Goal: Information Seeking & Learning: Learn about a topic

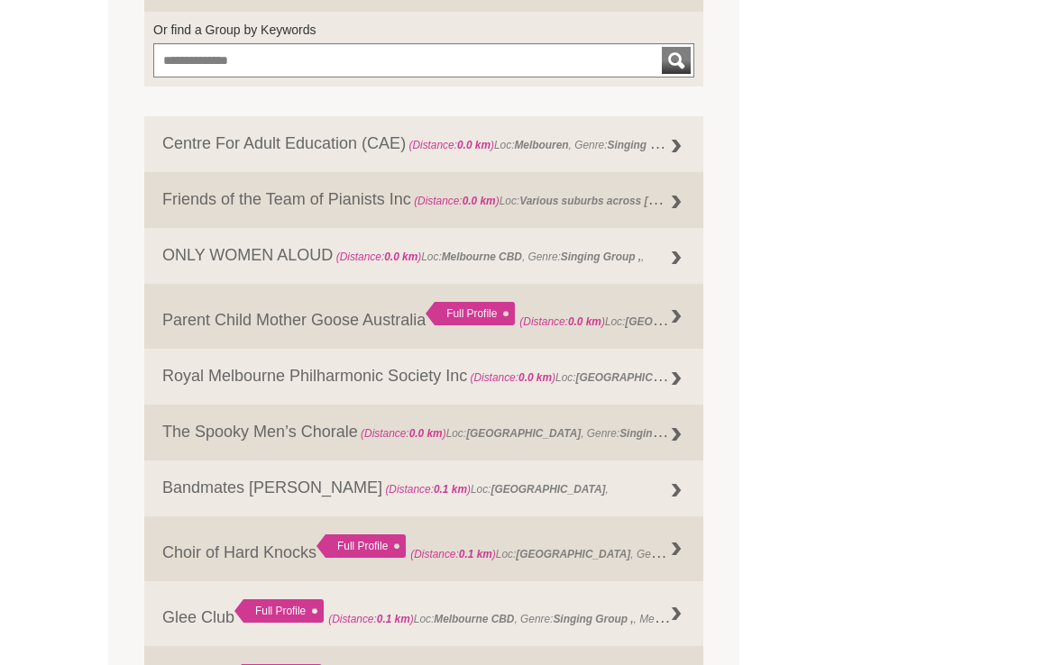
scroll to position [806, 0]
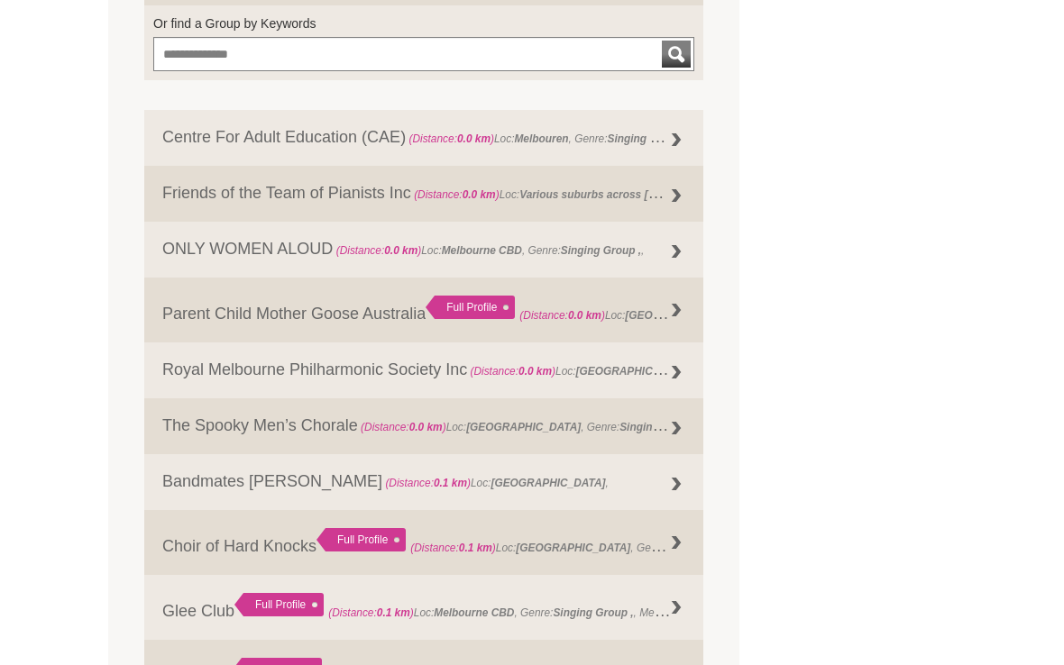
click at [611, 266] on link "ONLY WOMEN ALOUD (Distance: 0.0 km ) Loc: Melbourne CBD , Genre: Singing Group ," at bounding box center [423, 251] width 559 height 56
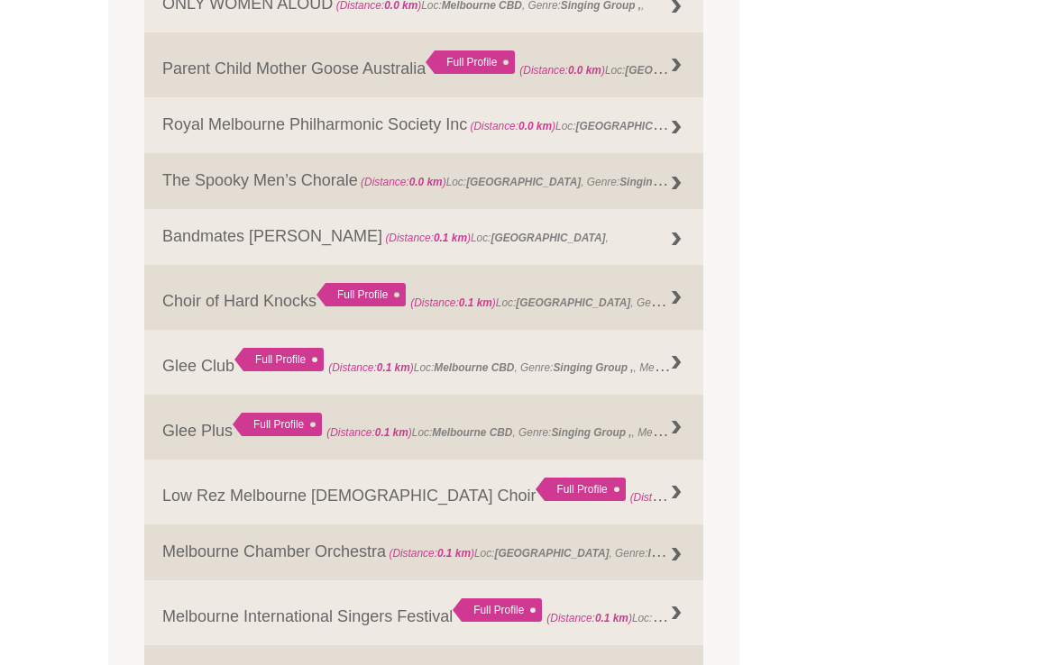
scroll to position [1061, 0]
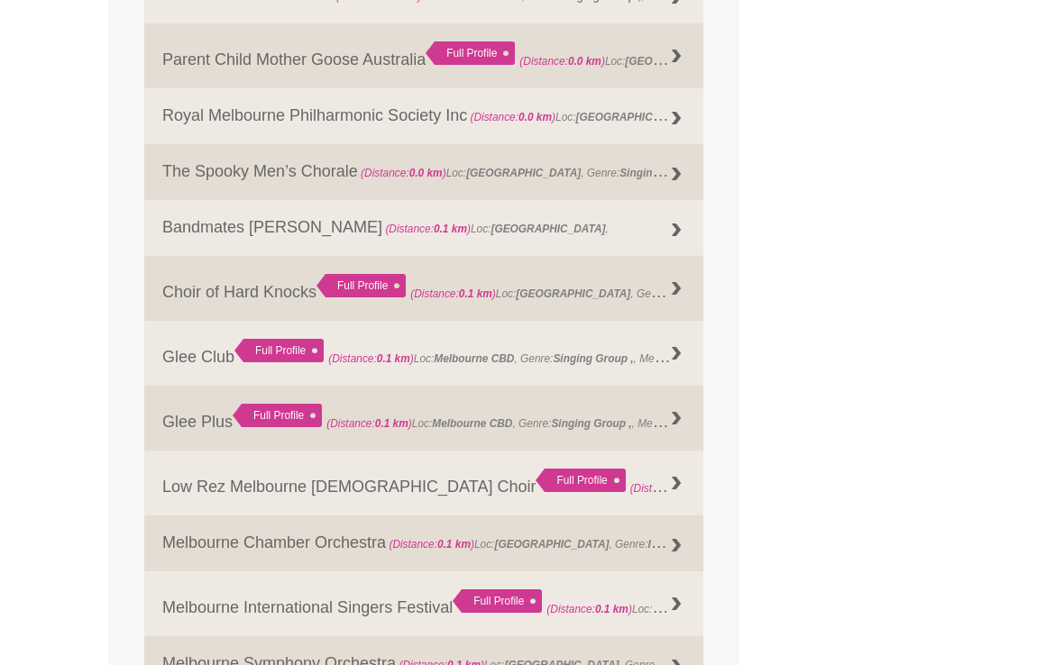
click at [191, 442] on link "Glee Plus Full Profile (Distance: 0.1 km ) Loc: Melbourne CBD , Genre: , Member…" at bounding box center [423, 418] width 559 height 65
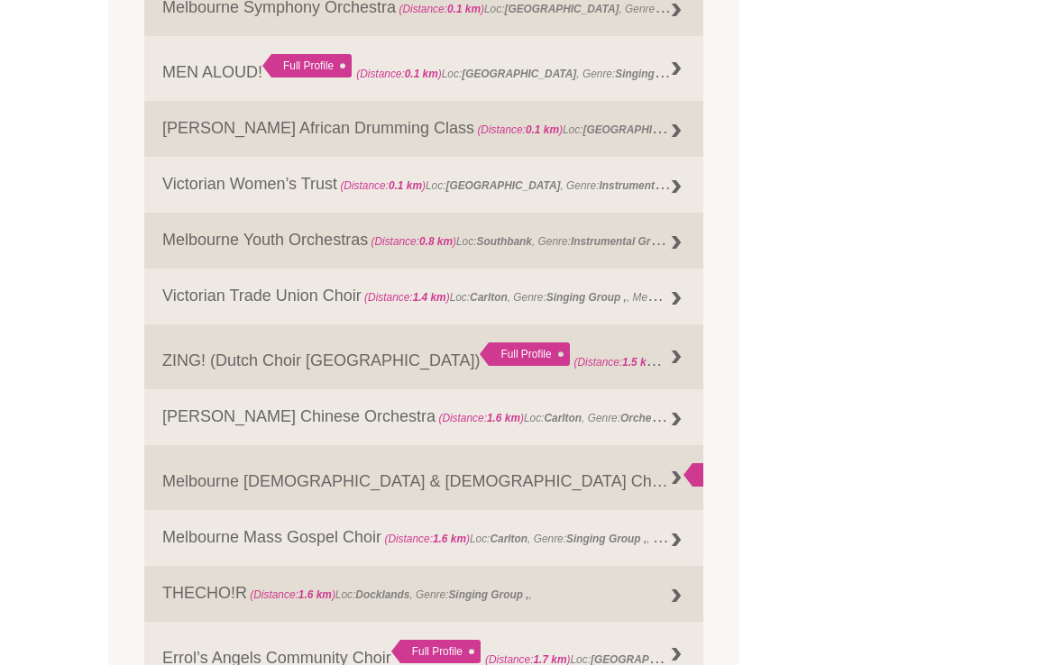
scroll to position [1723, 0]
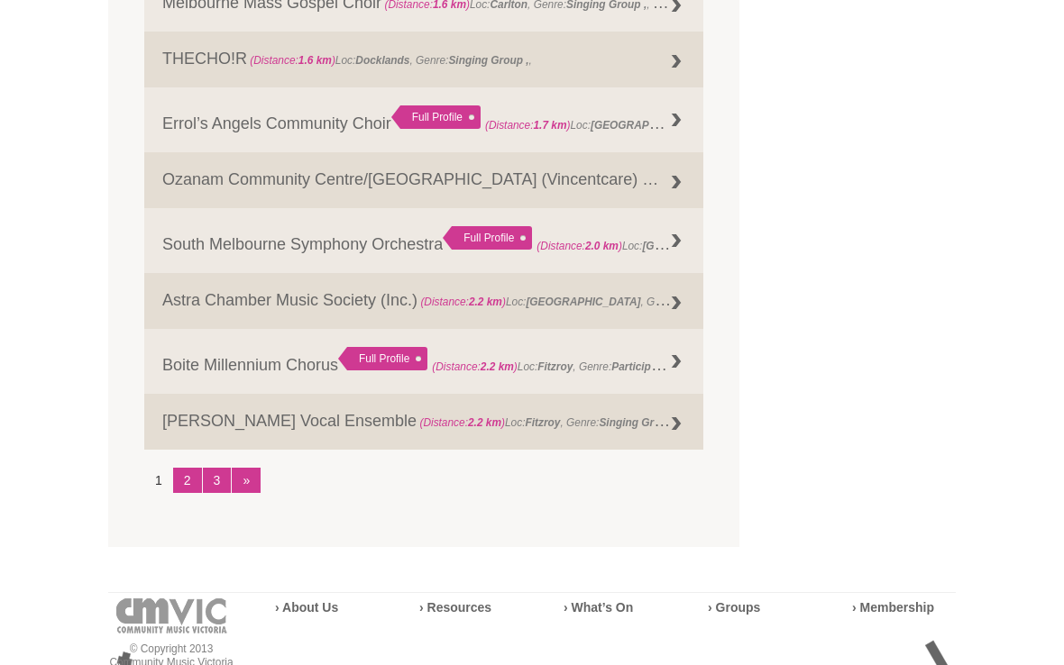
scroll to position [2252, 0]
click at [189, 494] on link "2" at bounding box center [187, 481] width 29 height 25
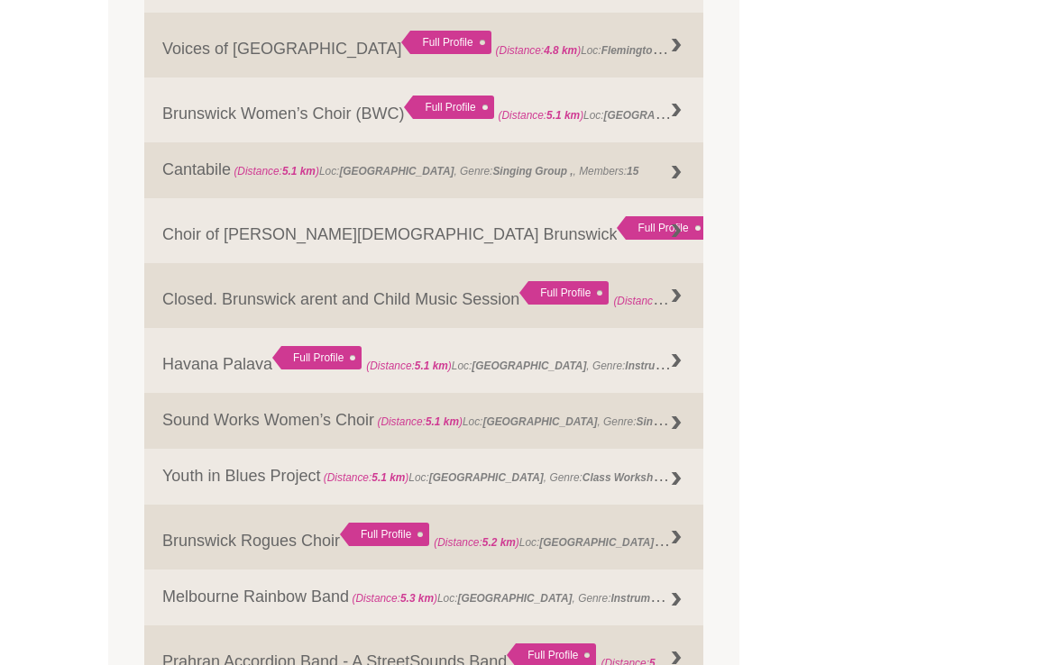
scroll to position [1900, 0]
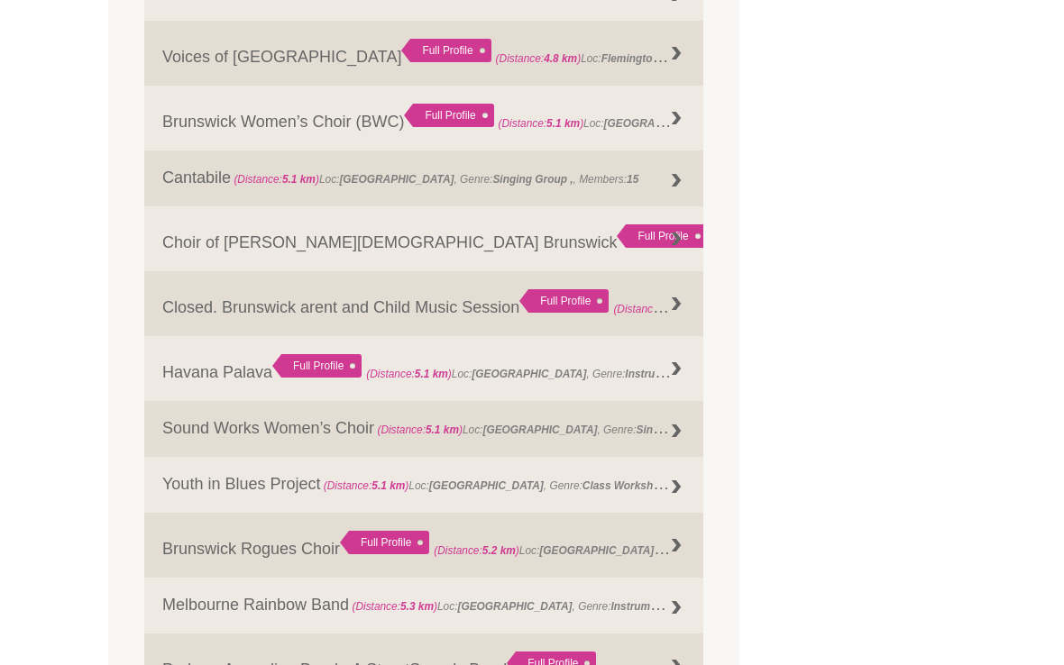
click at [644, 450] on link "Sound Works Women’s Choir (Distance: 5.1 km ) Loc: Brunswick , Genre: Singing G…" at bounding box center [423, 430] width 559 height 56
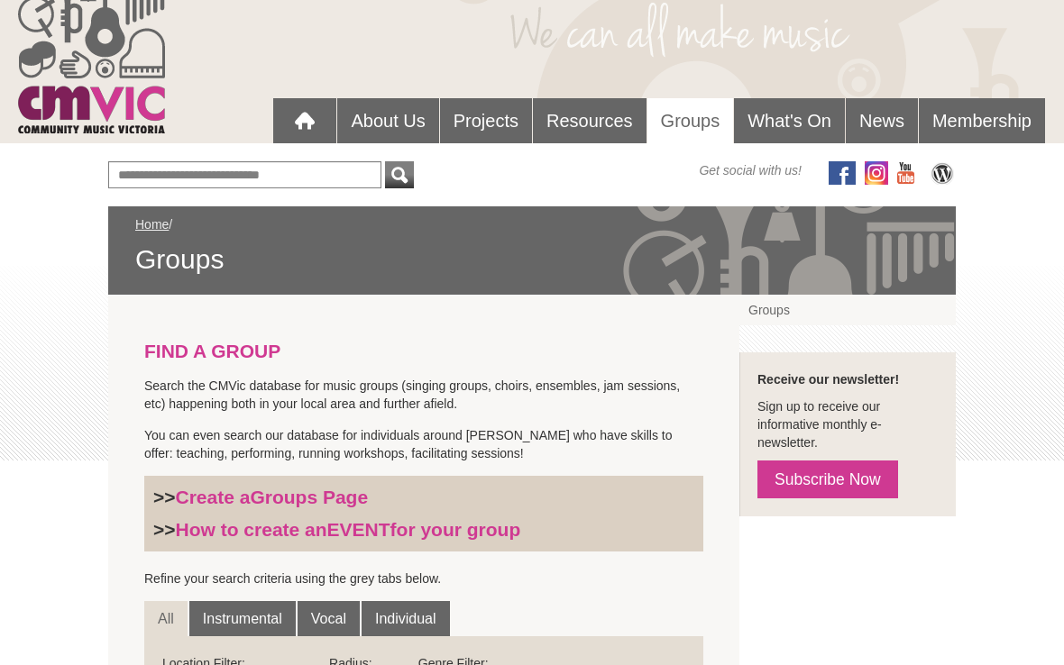
scroll to position [74, 0]
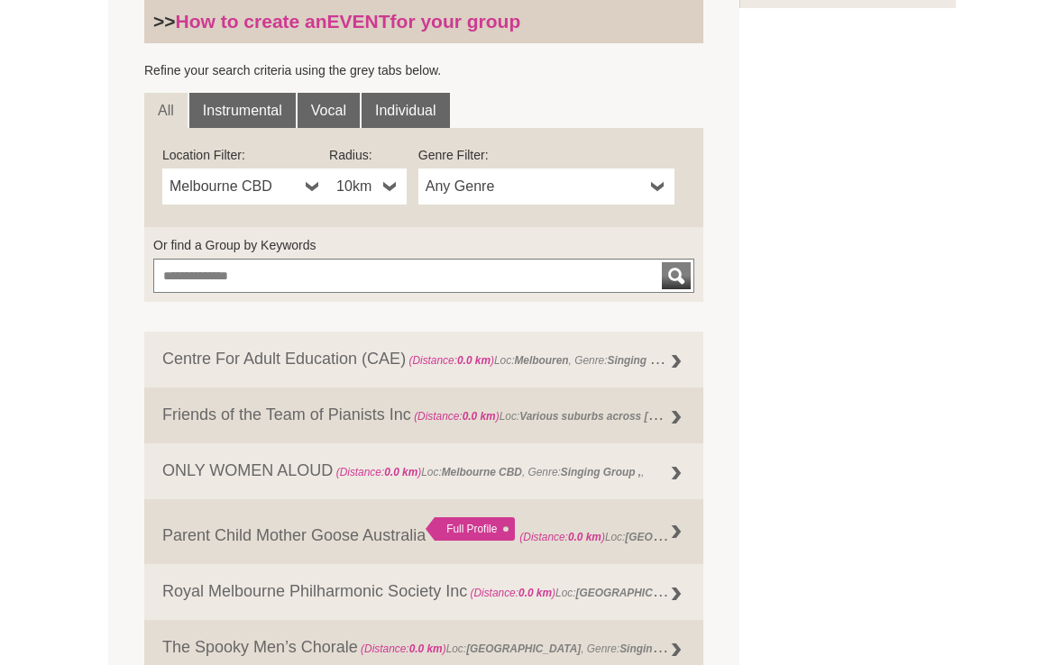
scroll to position [574, 0]
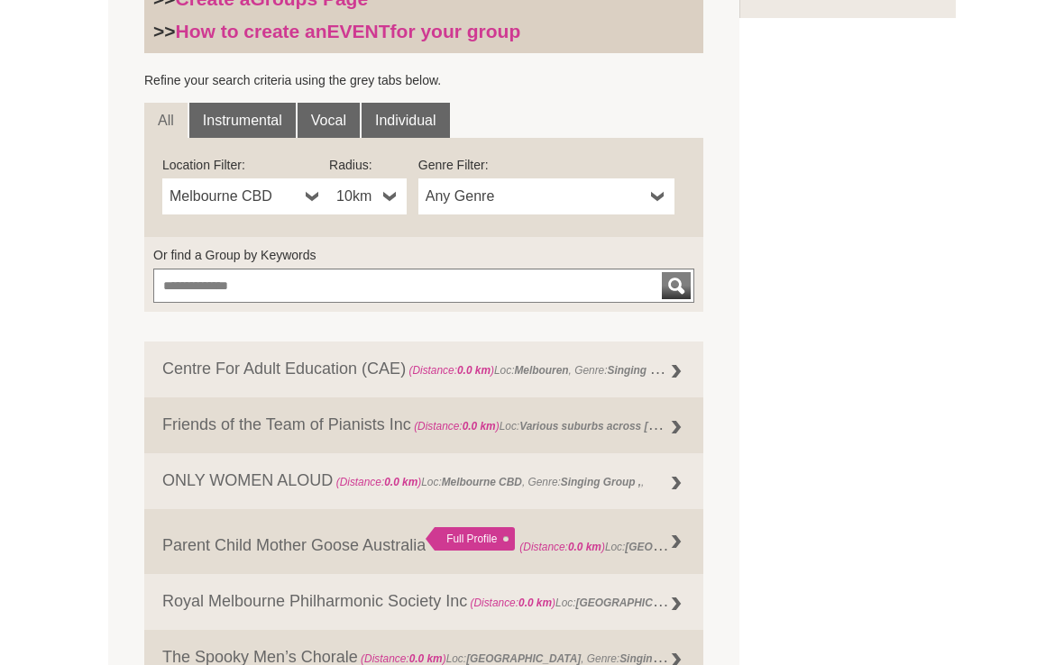
click at [554, 202] on span "Any Genre" at bounding box center [535, 198] width 218 height 22
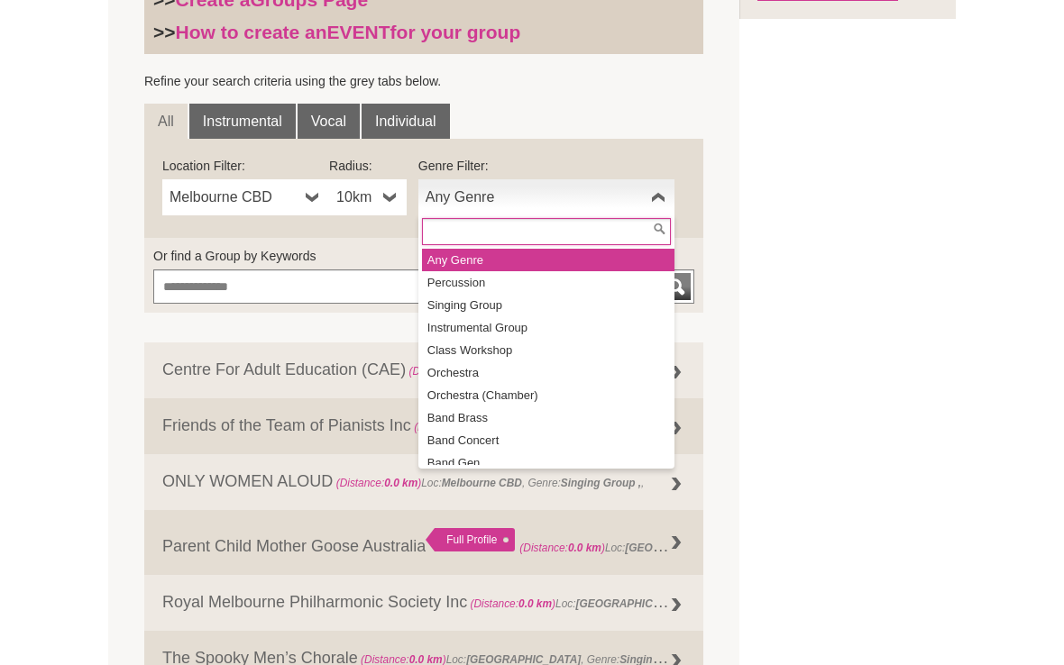
click at [581, 211] on link "Any Genre" at bounding box center [546, 197] width 256 height 36
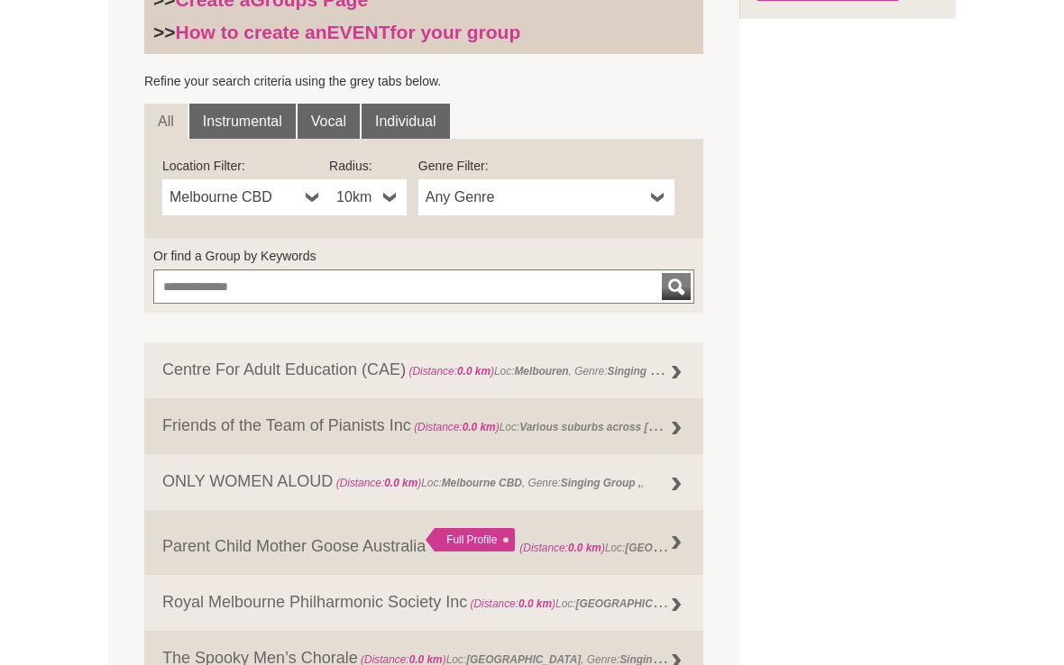
click at [599, 207] on link "Any Genre" at bounding box center [546, 197] width 256 height 36
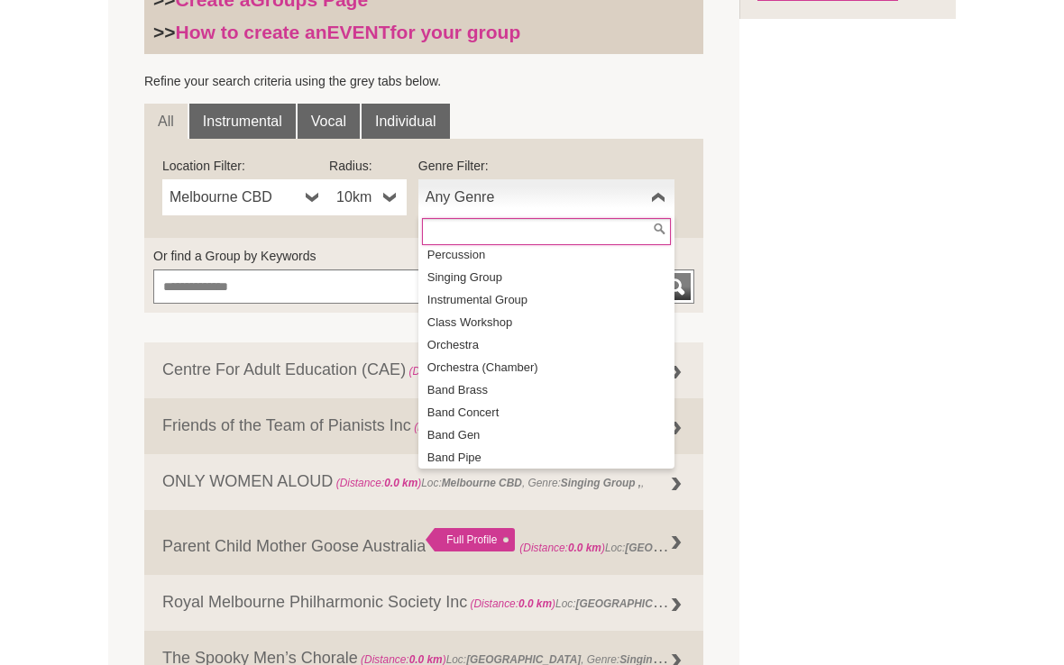
scroll to position [24, 0]
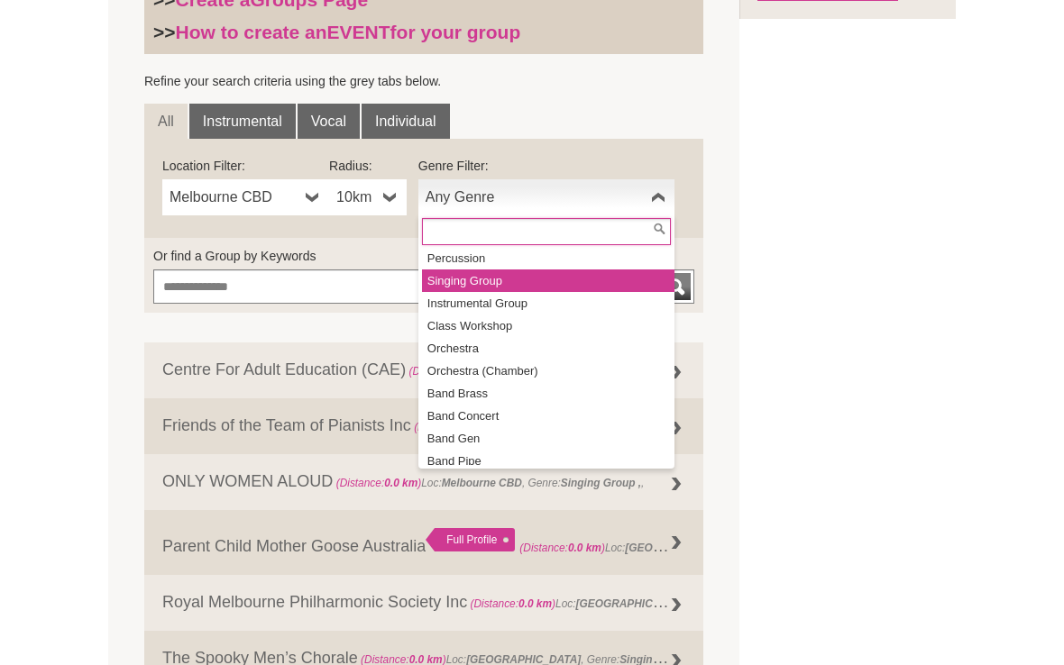
click at [495, 286] on li "Singing Group" at bounding box center [548, 281] width 252 height 23
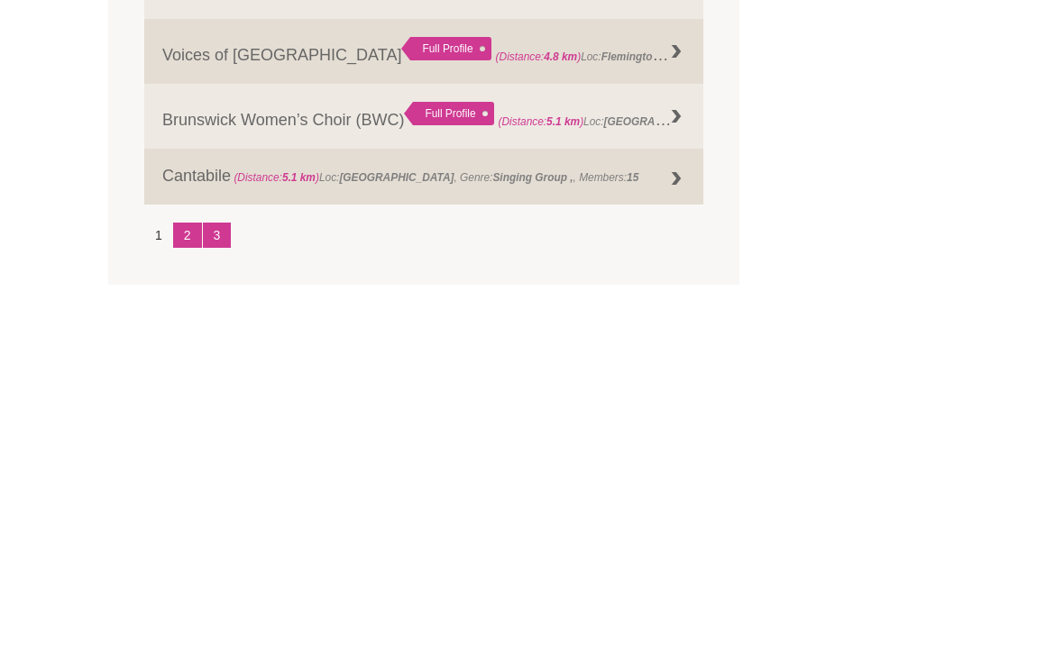
scroll to position [2135, 0]
click at [341, 464] on link "Brunswick Women’s Choir (BWC) Full Profile (Distance: 5.1 km ) Loc: Brunswick ,…" at bounding box center [423, 496] width 559 height 65
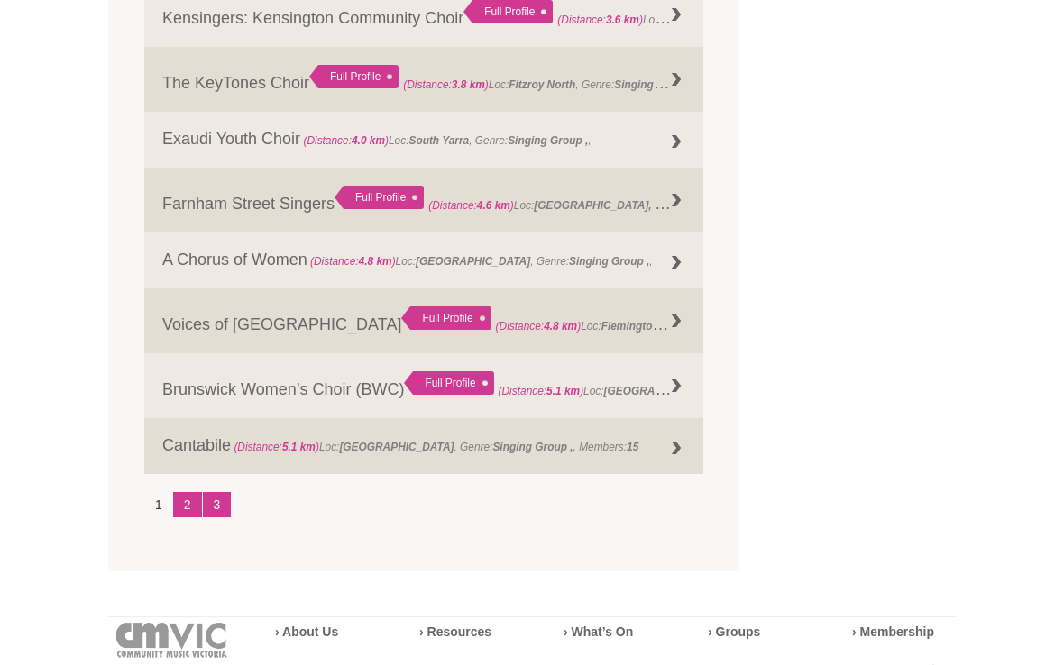
scroll to position [2246, 0]
click at [184, 510] on link "2" at bounding box center [187, 504] width 29 height 25
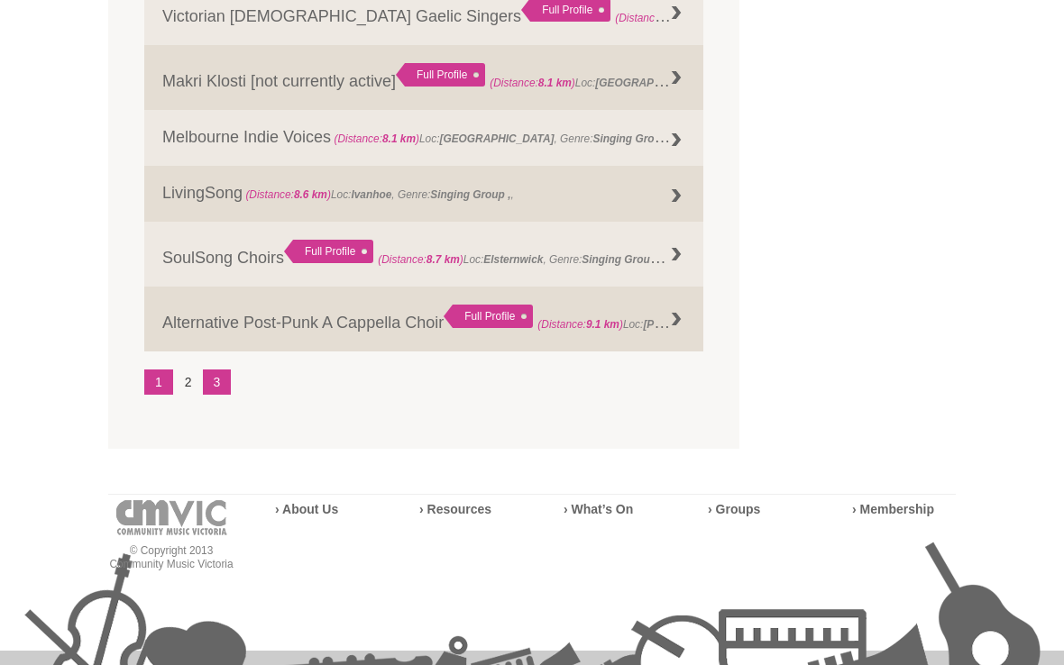
scroll to position [2396, 0]
click at [216, 395] on link "3" at bounding box center [217, 382] width 29 height 25
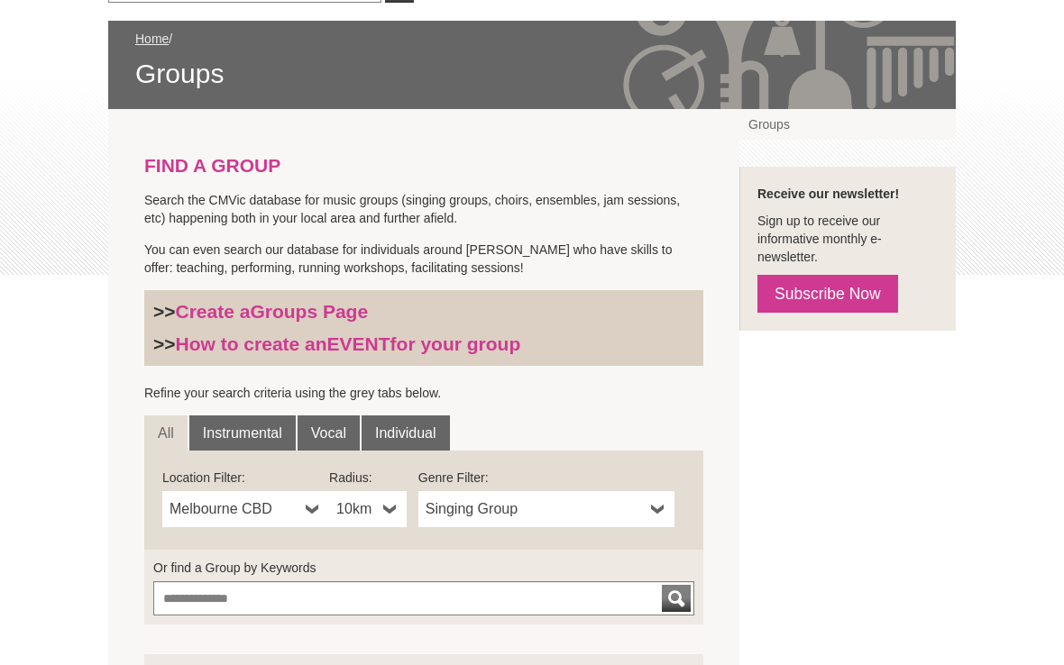
scroll to position [0, 0]
